Goal: Information Seeking & Learning: Learn about a topic

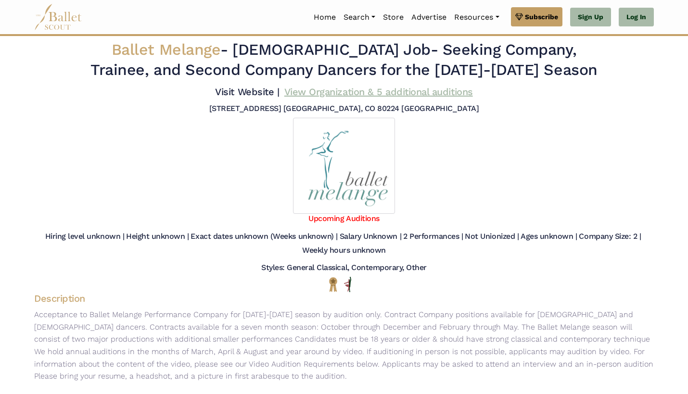
click at [303, 98] on link "View Organization & 5 additional auditions" at bounding box center [378, 92] width 189 height 12
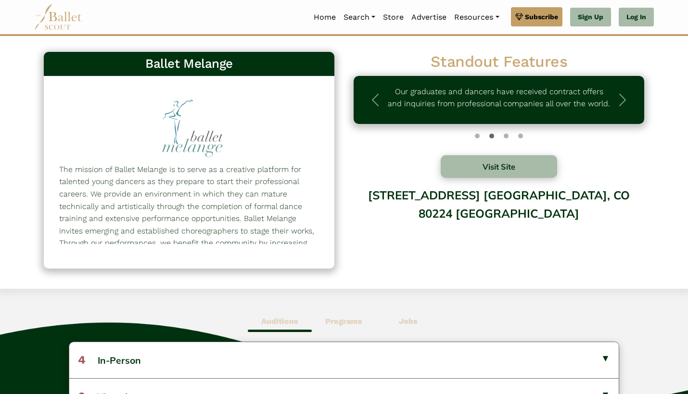
click at [410, 323] on b "Jobs" at bounding box center [408, 321] width 19 height 9
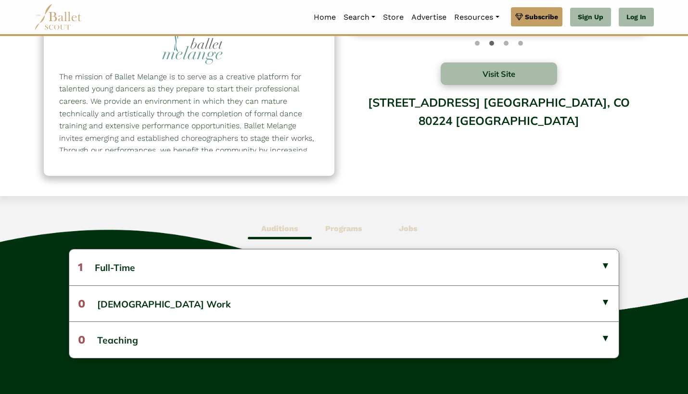
scroll to position [94, 0]
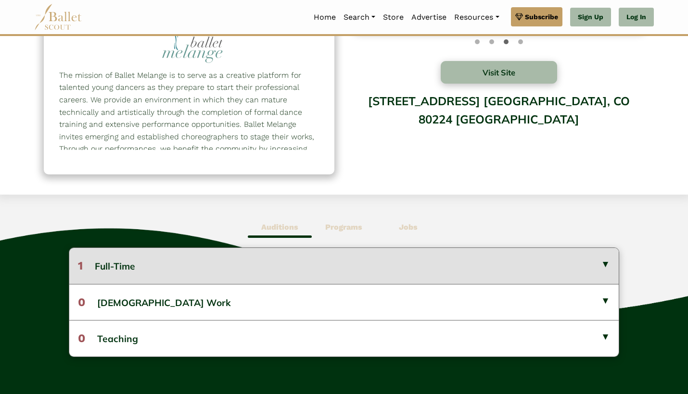
click at [458, 269] on button "1 Full-Time" at bounding box center [343, 266] width 549 height 36
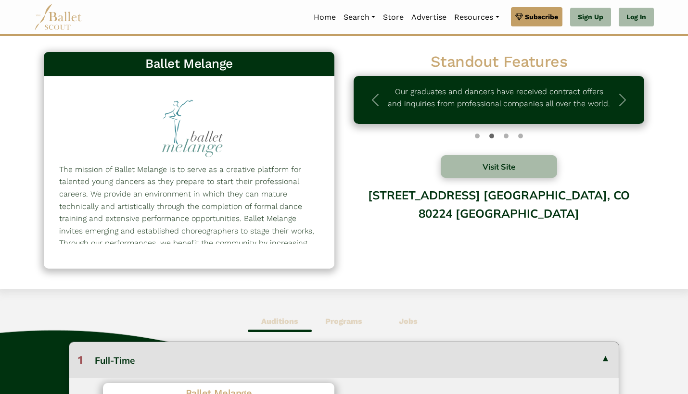
scroll to position [0, 0]
